Goal: Information Seeking & Learning: Learn about a topic

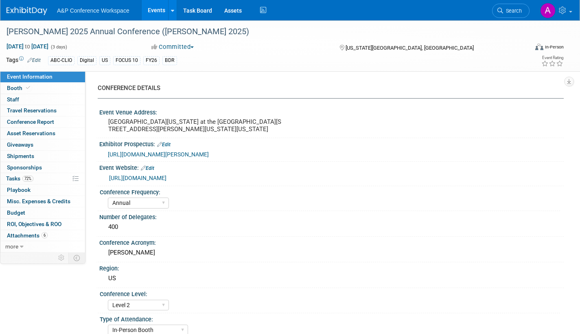
select select "Annual"
select select "Level 2"
select select "In-Person Booth"
select select "Library & Information Science"
select select "Bloomsbury Libraries Unlimited"
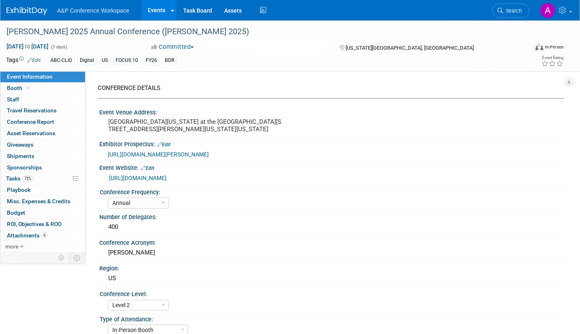
select select "[PERSON_NAME]"
select select "Brand/Subject Presence​"
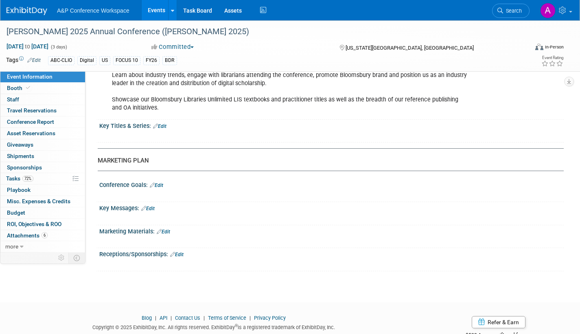
scroll to position [814, 0]
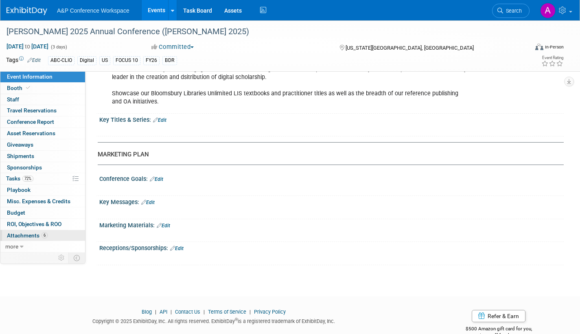
click at [23, 237] on span "Attachments 6" at bounding box center [27, 235] width 41 height 7
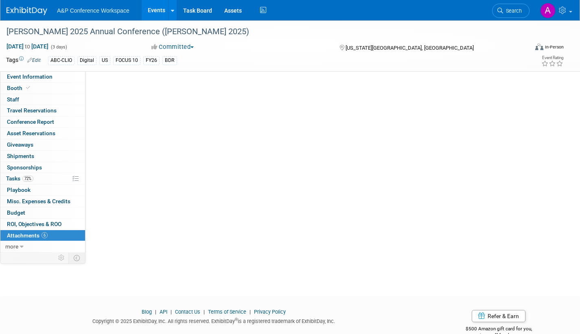
scroll to position [0, 0]
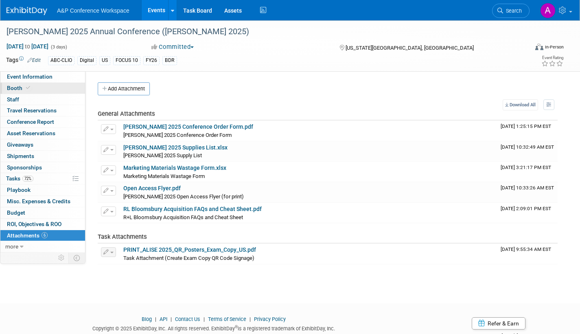
click at [18, 89] on span "Booth" at bounding box center [19, 88] width 25 height 7
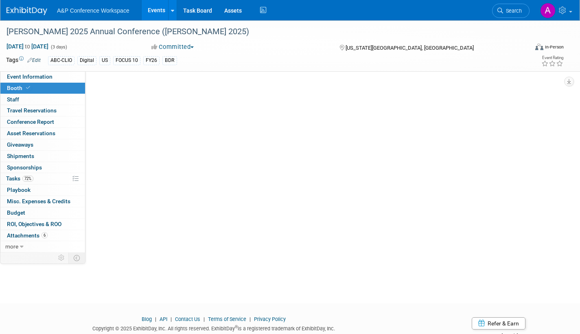
select select "CLLU - Libraries Unlimited"
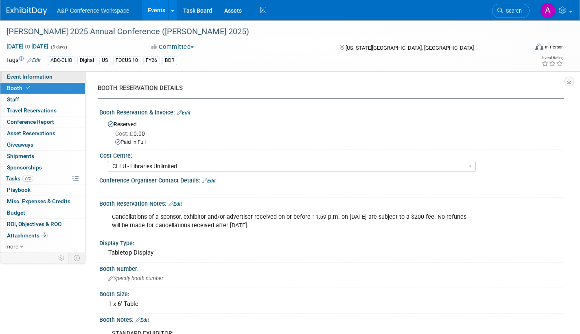
click at [59, 77] on link "Event Information" at bounding box center [42, 76] width 85 height 11
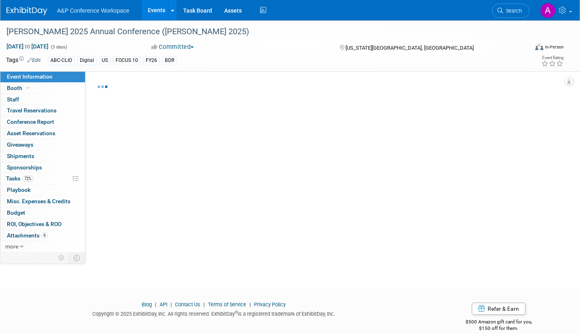
select select "Annual"
select select "Level 2"
select select "In-Person Booth"
select select "Library & Information Science"
select select "Bloomsbury Libraries Unlimited"
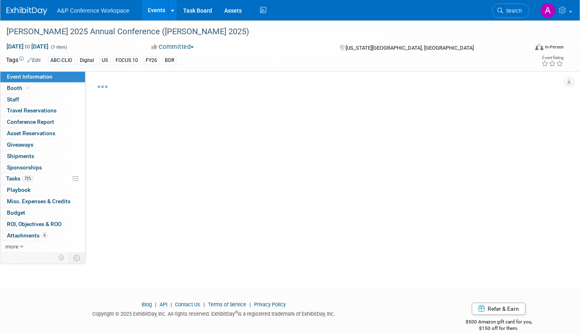
select select "[PERSON_NAME]"
select select "Brand/Subject Presence​"
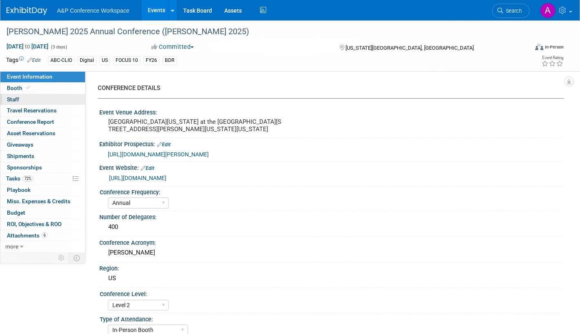
drag, startPoint x: 39, startPoint y: 86, endPoint x: 45, endPoint y: 94, distance: 9.9
click at [39, 86] on link "Booth" at bounding box center [42, 88] width 85 height 11
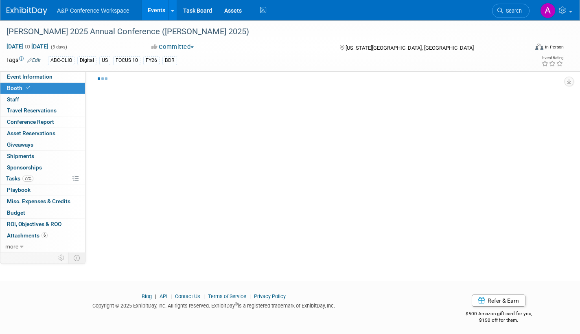
select select "CLLU - Libraries Unlimited"
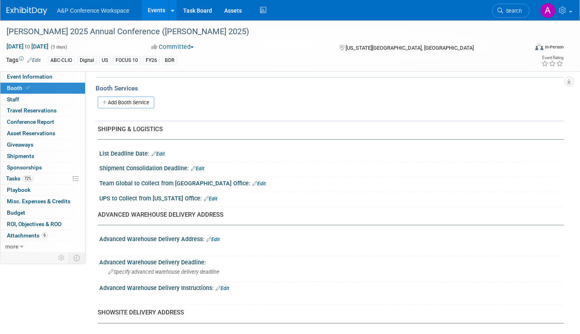
scroll to position [375, 0]
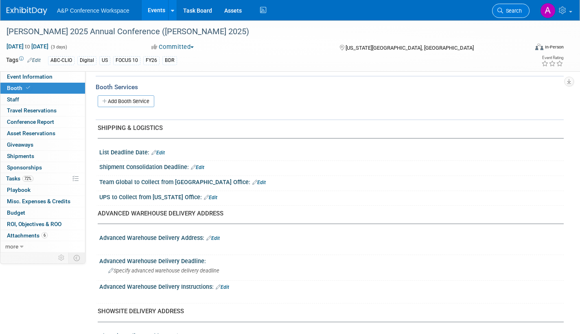
click at [524, 12] on link "Search" at bounding box center [510, 11] width 37 height 14
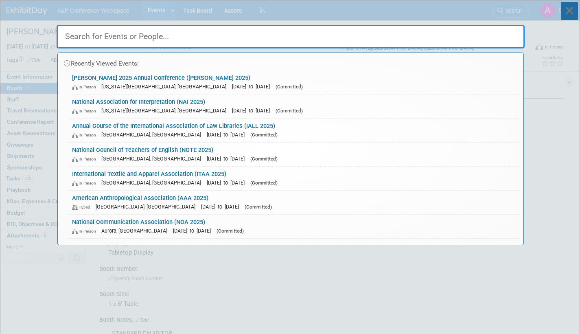
click at [570, 12] on icon at bounding box center [569, 11] width 17 height 18
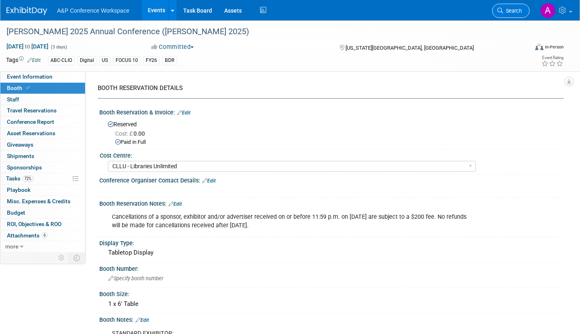
click at [511, 9] on span "Search" at bounding box center [512, 11] width 19 height 6
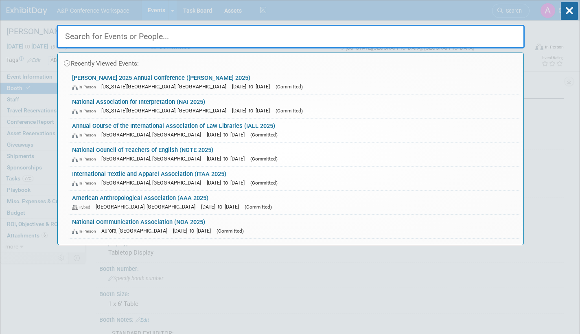
click at [145, 33] on input "text" at bounding box center [291, 37] width 468 height 24
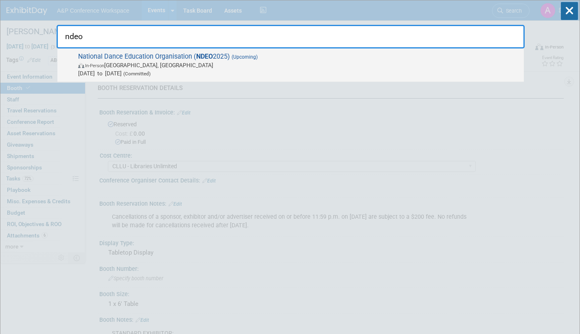
type input "ndeo"
click at [147, 63] on span "In-Person [GEOGRAPHIC_DATA], [GEOGRAPHIC_DATA]" at bounding box center [299, 65] width 442 height 8
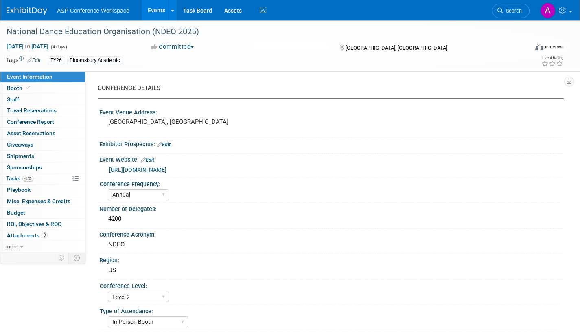
select select "Annual"
select select "Level 2"
select select "In-Person Booth"
select select "Drama & Performance Studies"
select select "Methuen Drama"
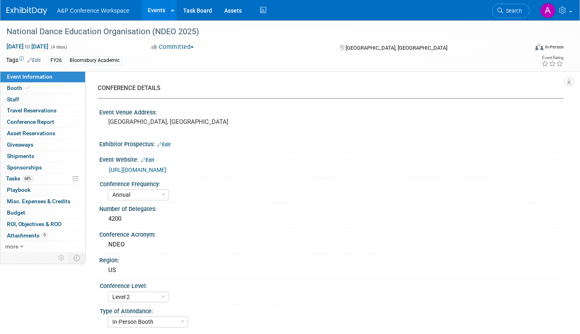
select select "[PERSON_NAME]"
select select "Networking/Commissioning"
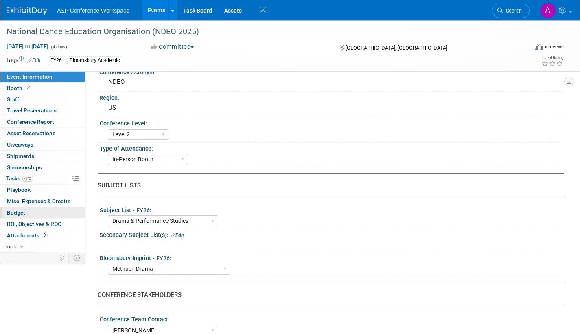
scroll to position [163, 0]
click at [12, 235] on span "Attachments 9" at bounding box center [27, 235] width 41 height 7
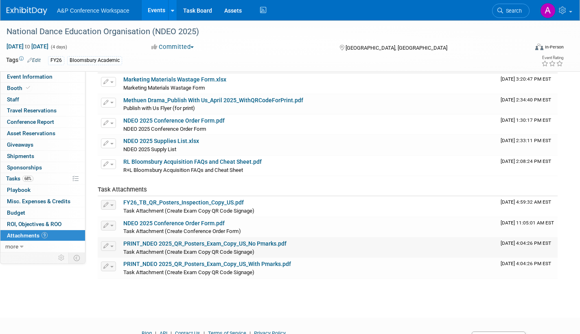
scroll to position [7, 0]
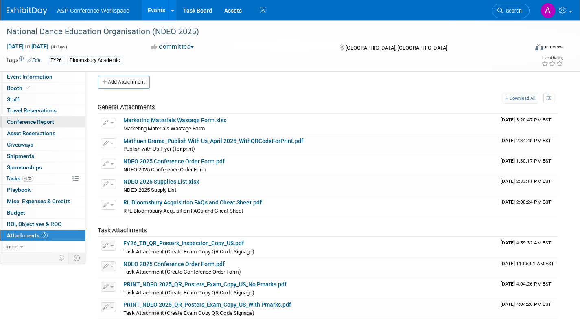
drag, startPoint x: 17, startPoint y: 87, endPoint x: 29, endPoint y: 120, distance: 35.0
click at [17, 87] on span "Booth" at bounding box center [19, 88] width 25 height 7
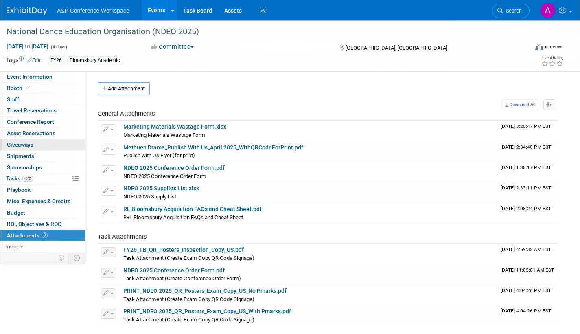
select select "BUMD"
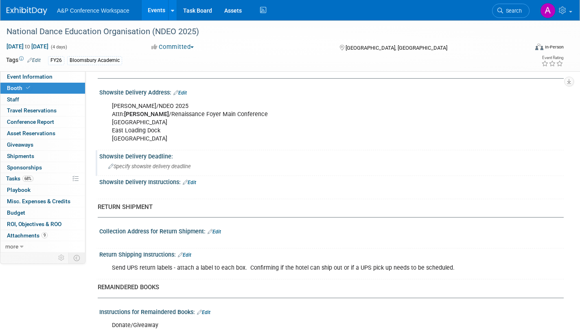
scroll to position [570, 0]
